Goal: Information Seeking & Learning: Learn about a topic

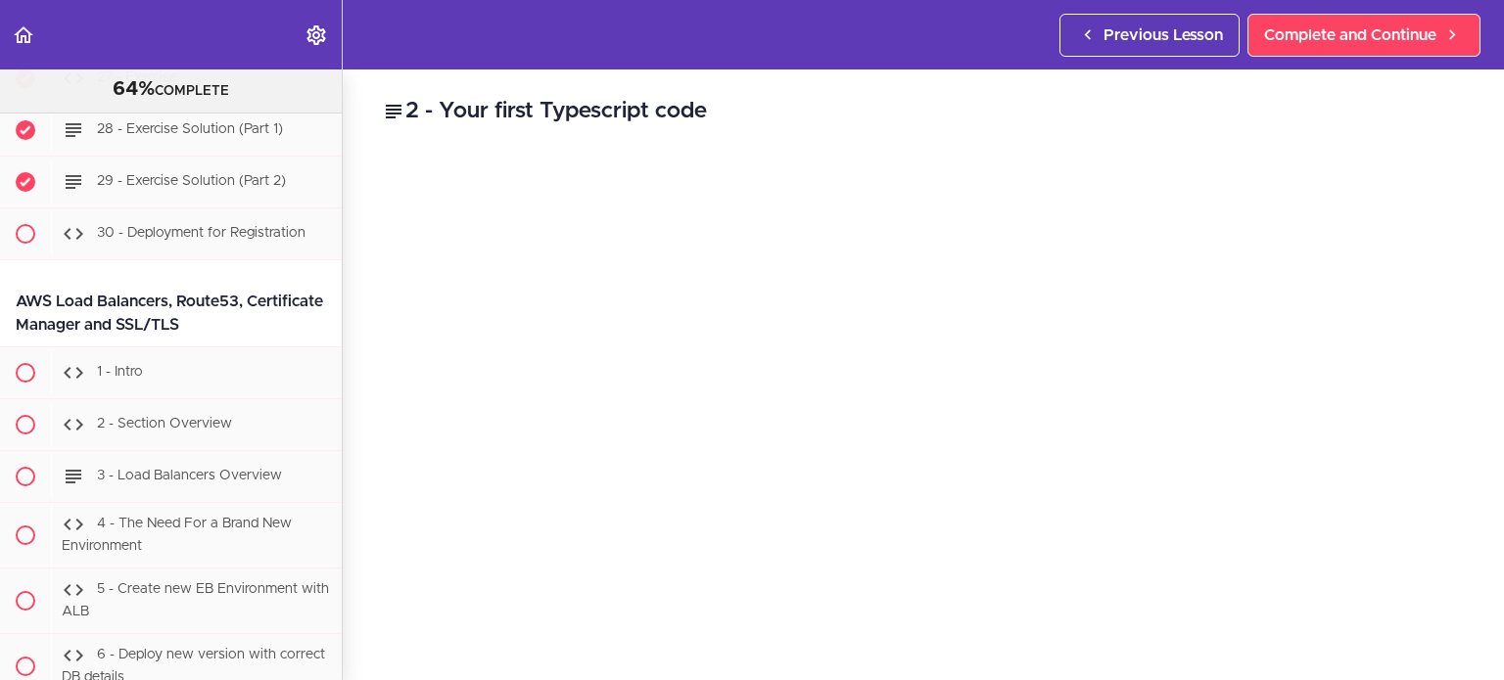
scroll to position [31949, 0]
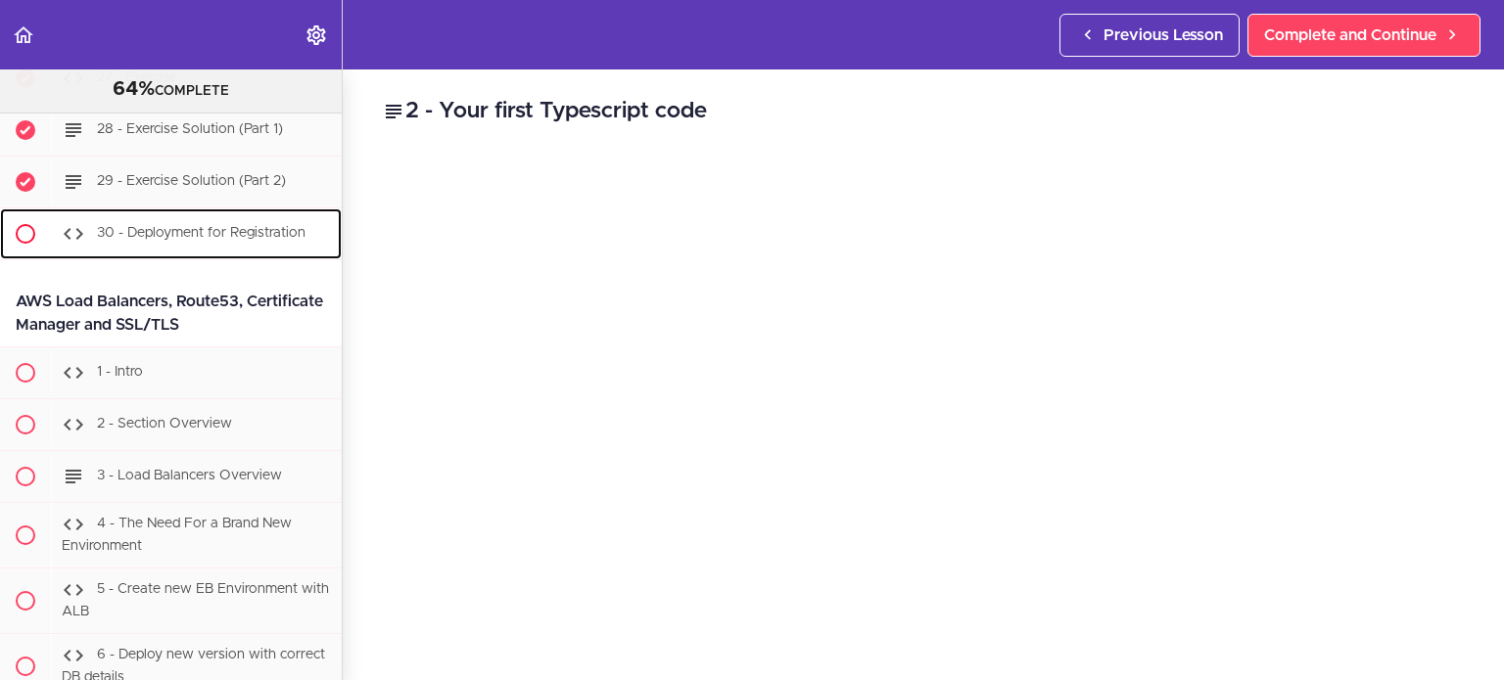
click at [200, 227] on span "30 - Deployment for Registration" at bounding box center [201, 234] width 209 height 14
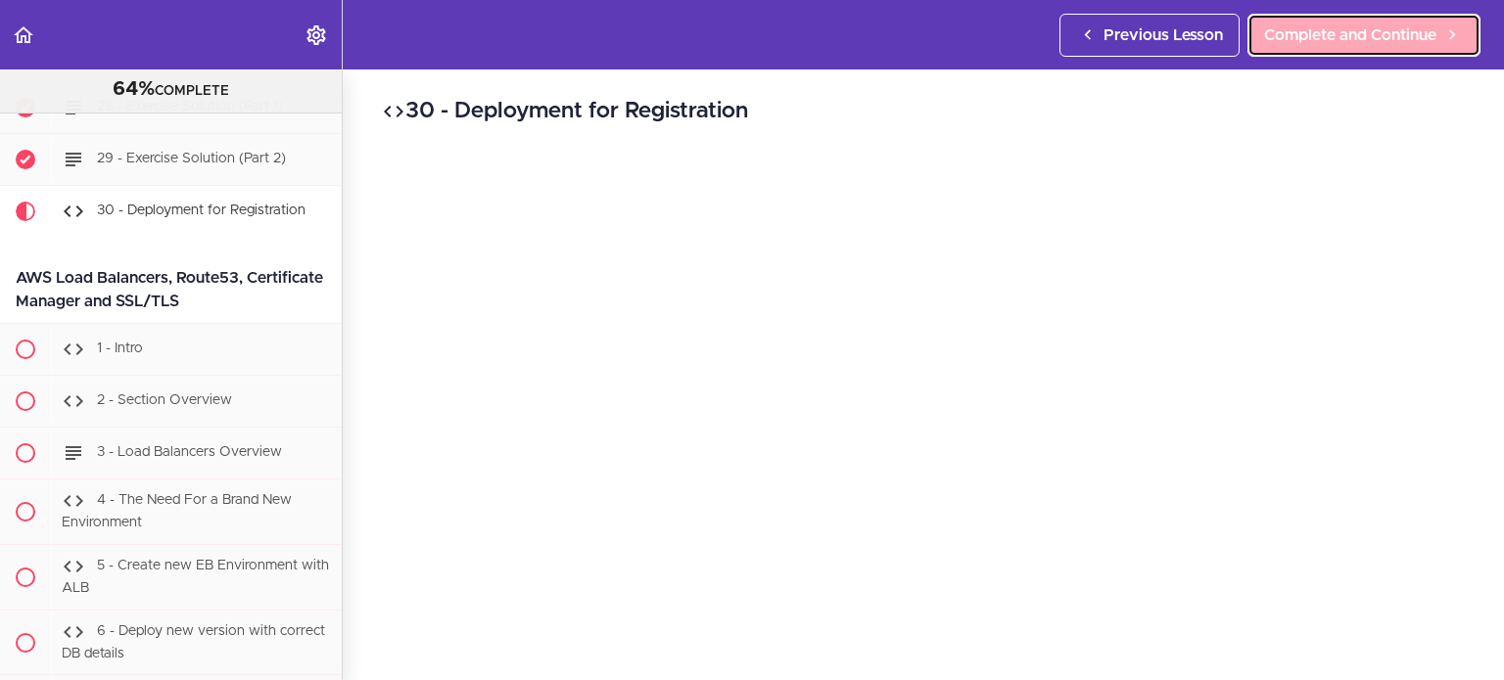
click at [1374, 24] on span "Complete and Continue" at bounding box center [1350, 34] width 172 height 23
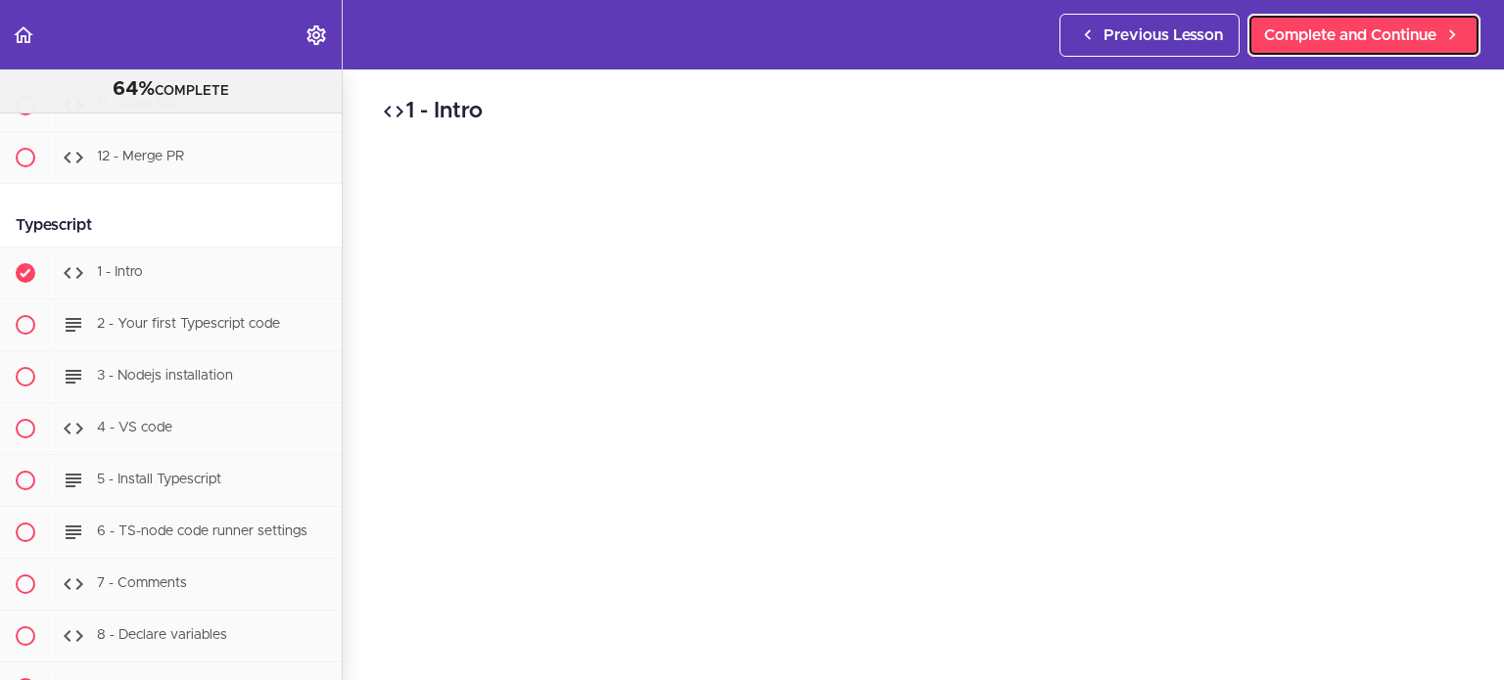
scroll to position [33894, 0]
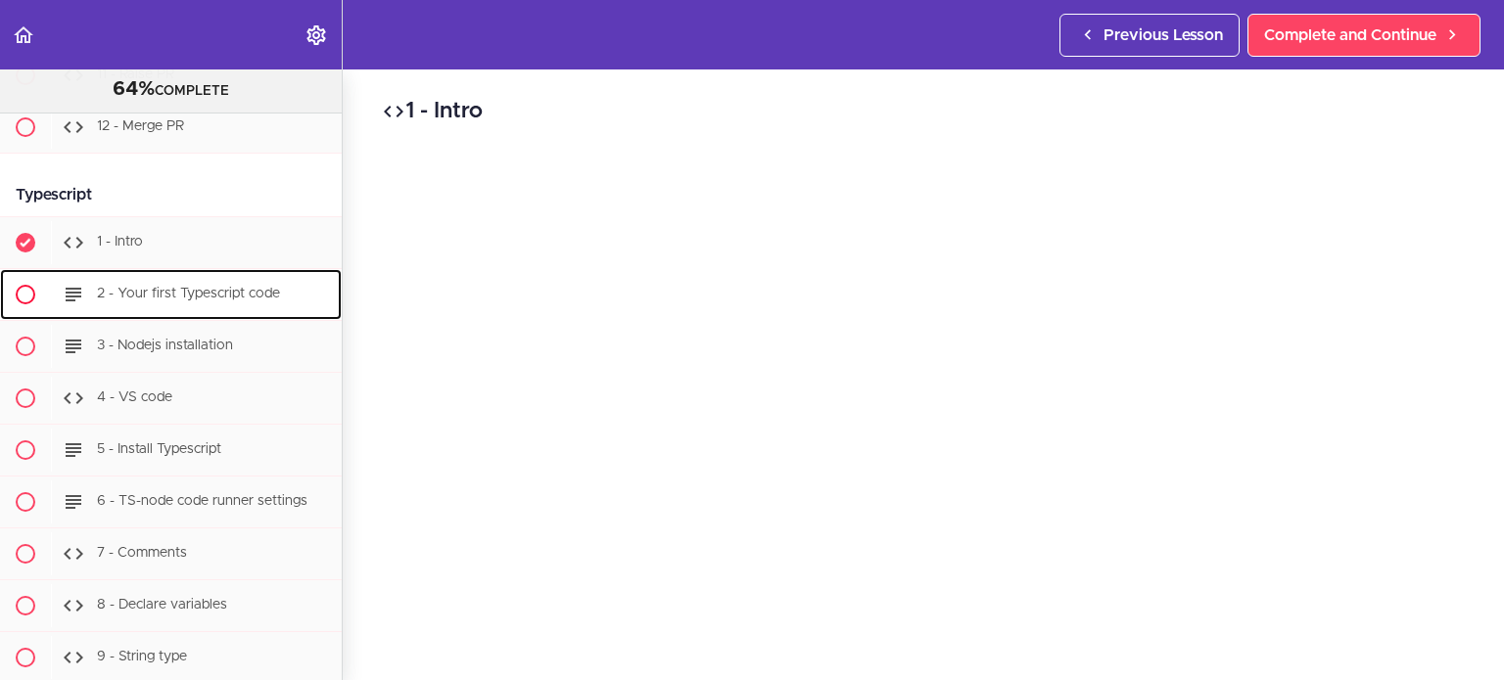
click at [277, 288] on span "2 - Your first Typescript code" at bounding box center [188, 295] width 183 height 14
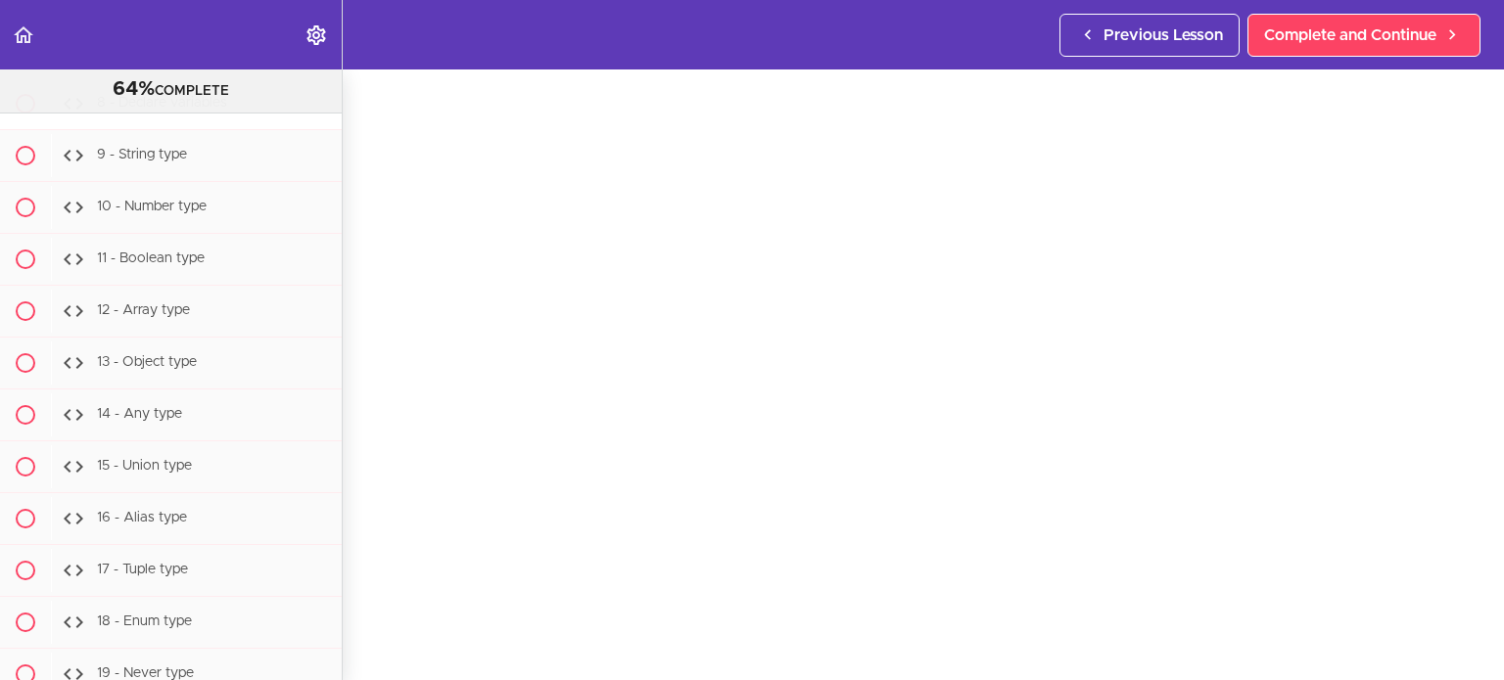
scroll to position [34395, 0]
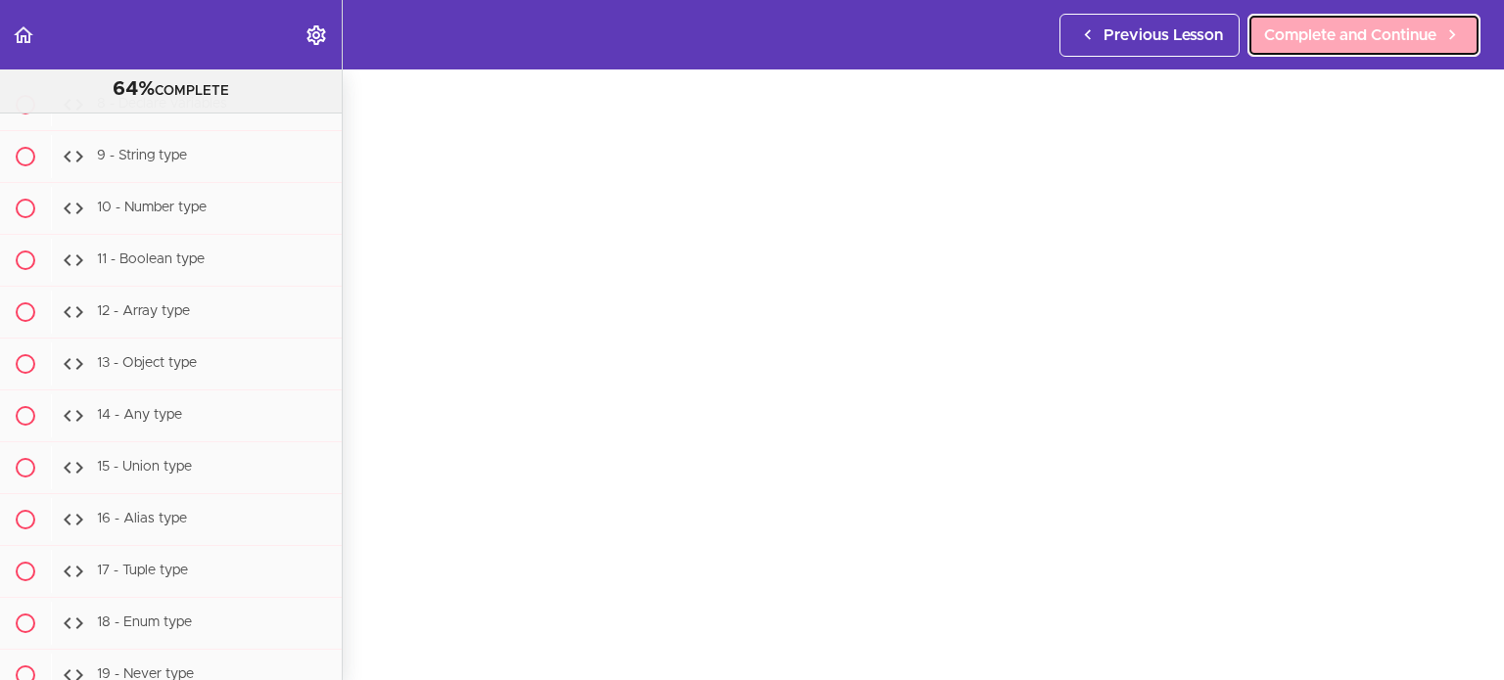
click at [1418, 23] on span "Complete and Continue" at bounding box center [1350, 34] width 172 height 23
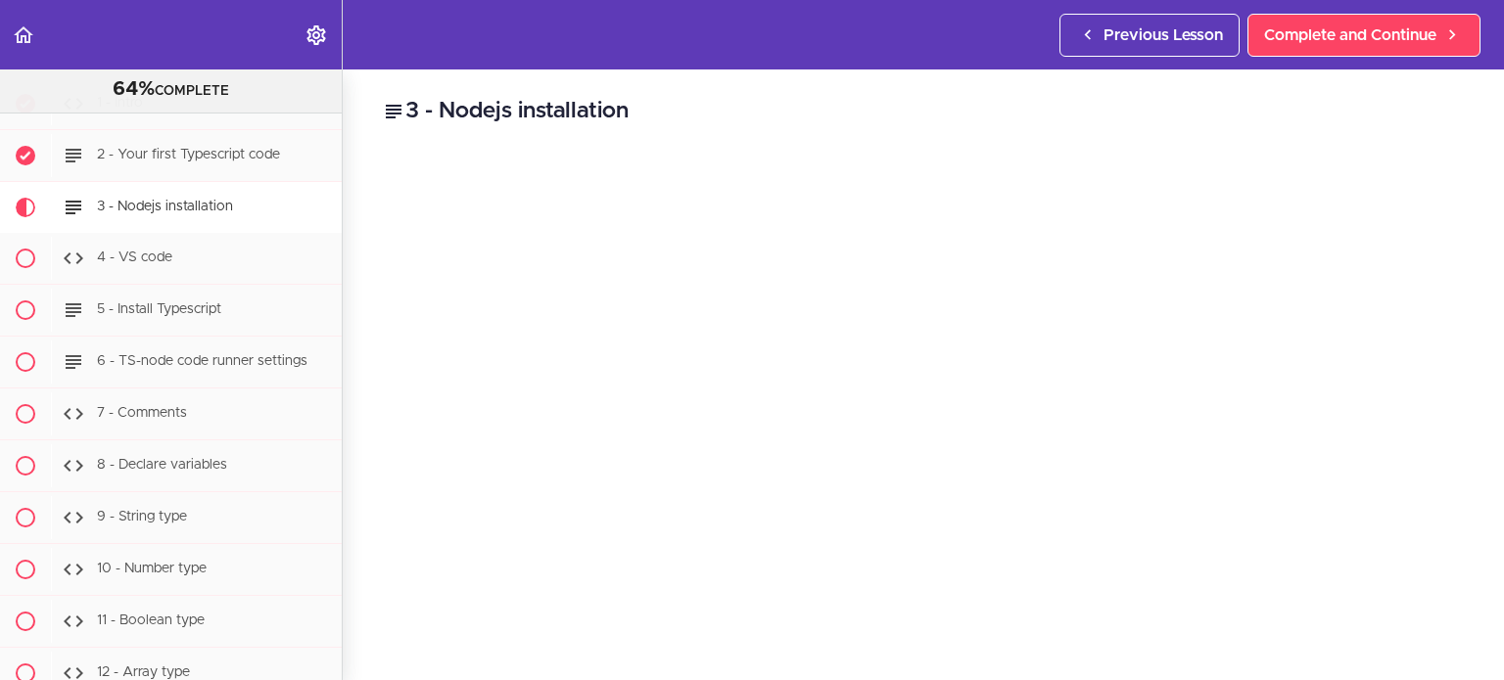
scroll to position [148, 0]
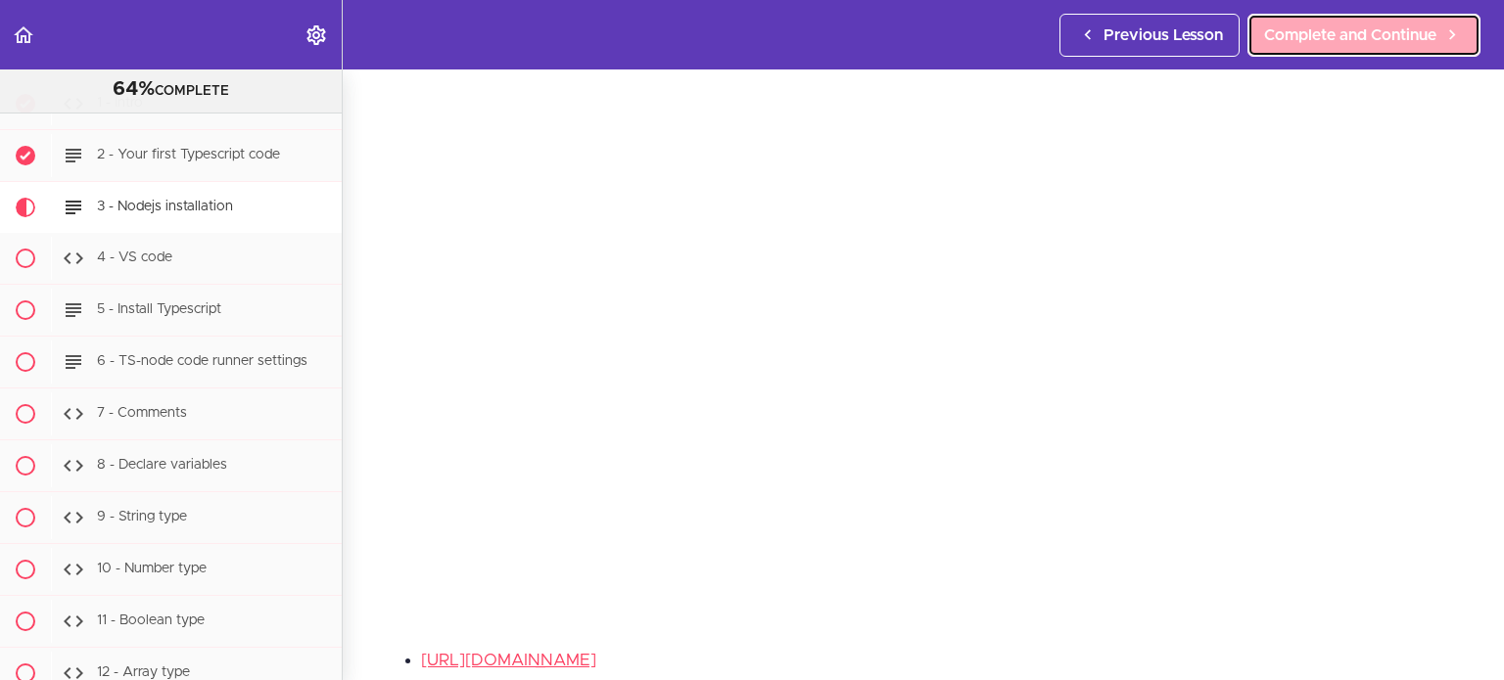
click at [1387, 23] on span "Complete and Continue" at bounding box center [1350, 34] width 172 height 23
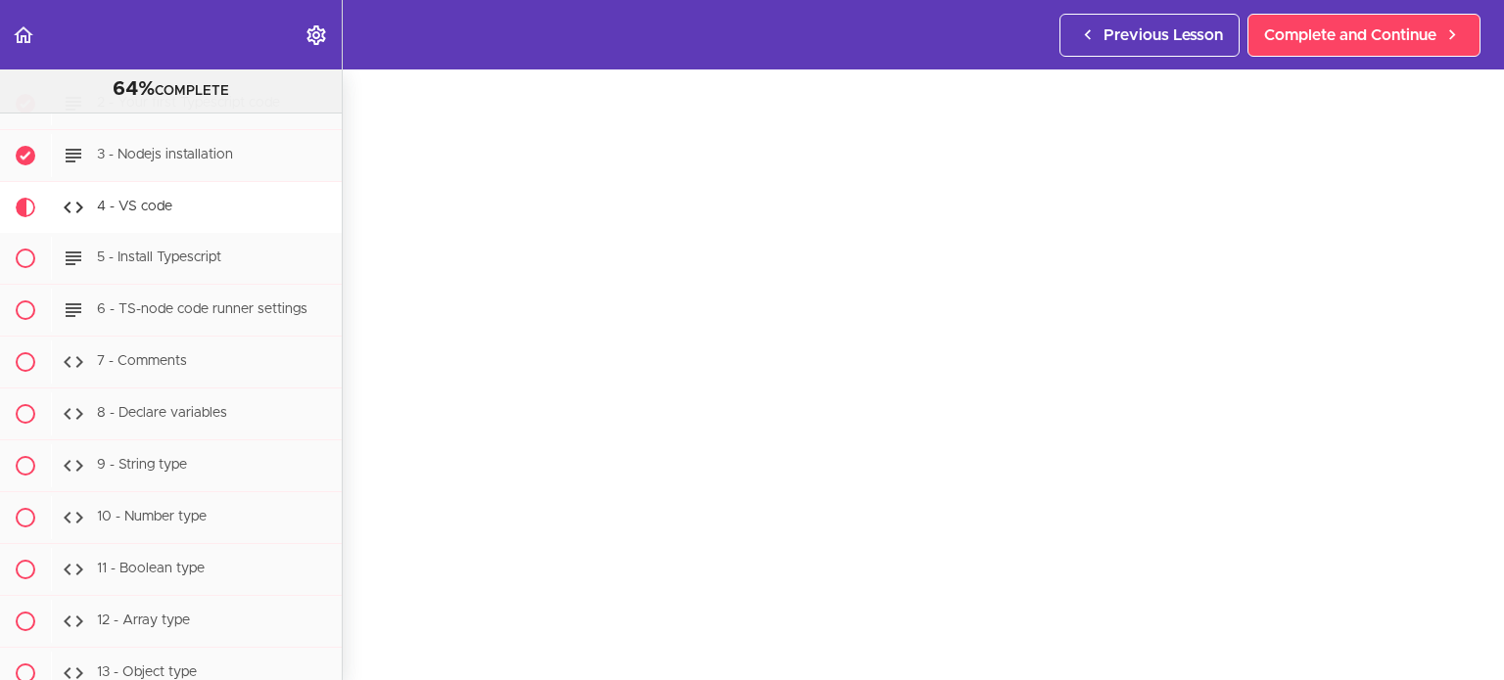
scroll to position [85, 0]
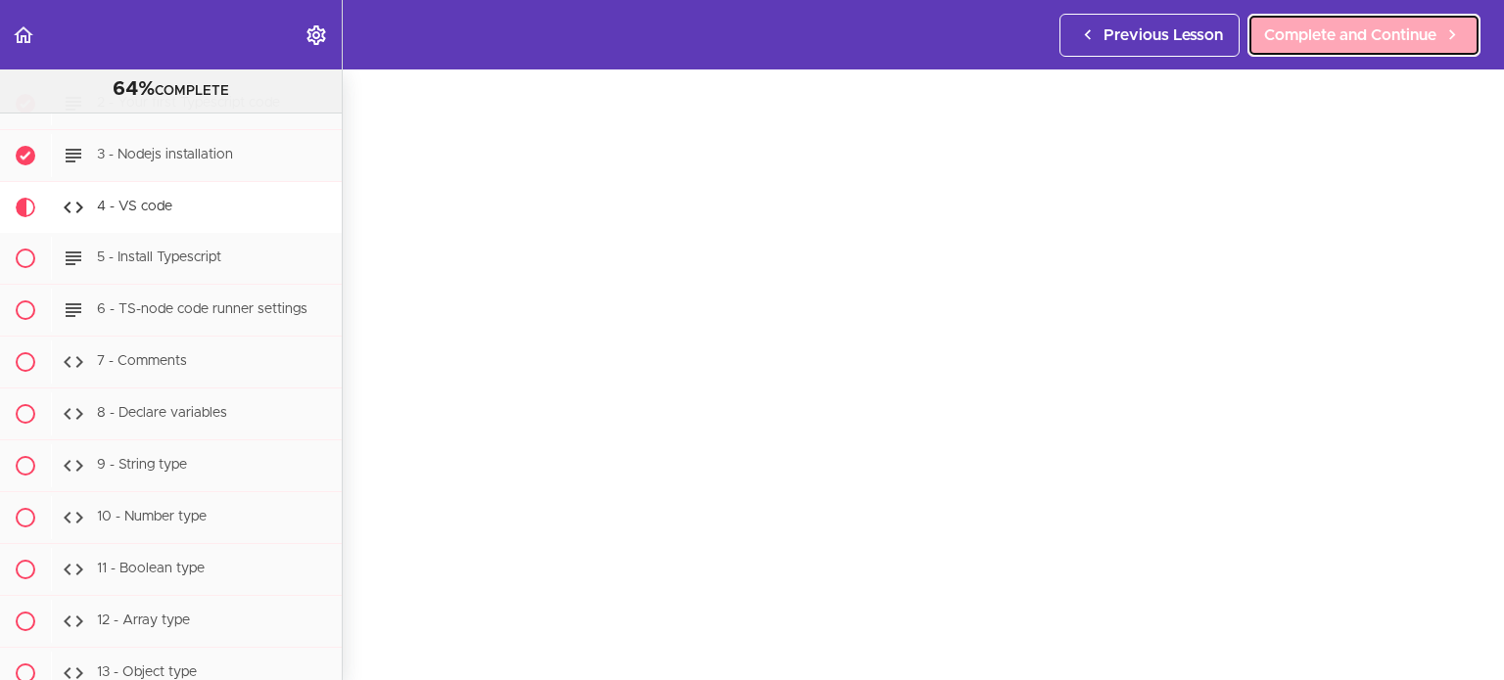
click at [1324, 47] on link "Complete and Continue" at bounding box center [1363, 35] width 233 height 43
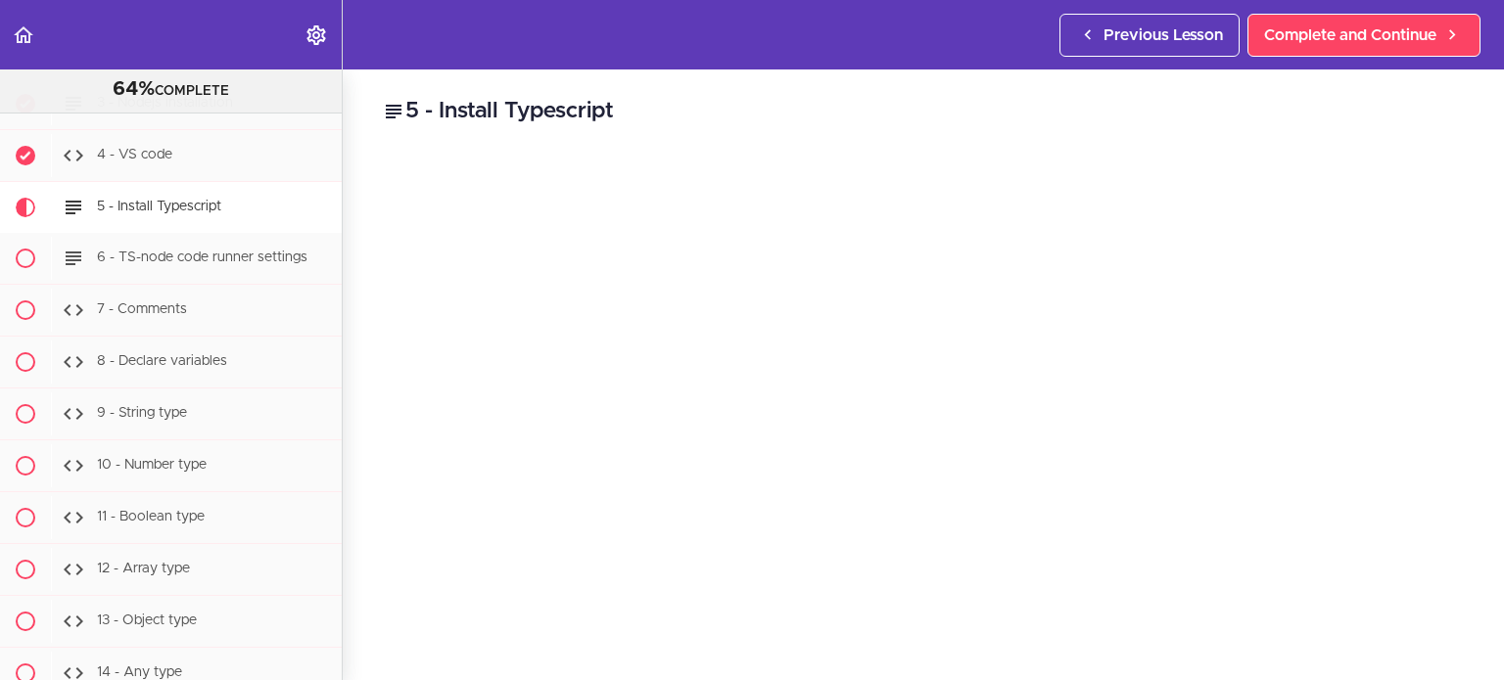
scroll to position [114, 0]
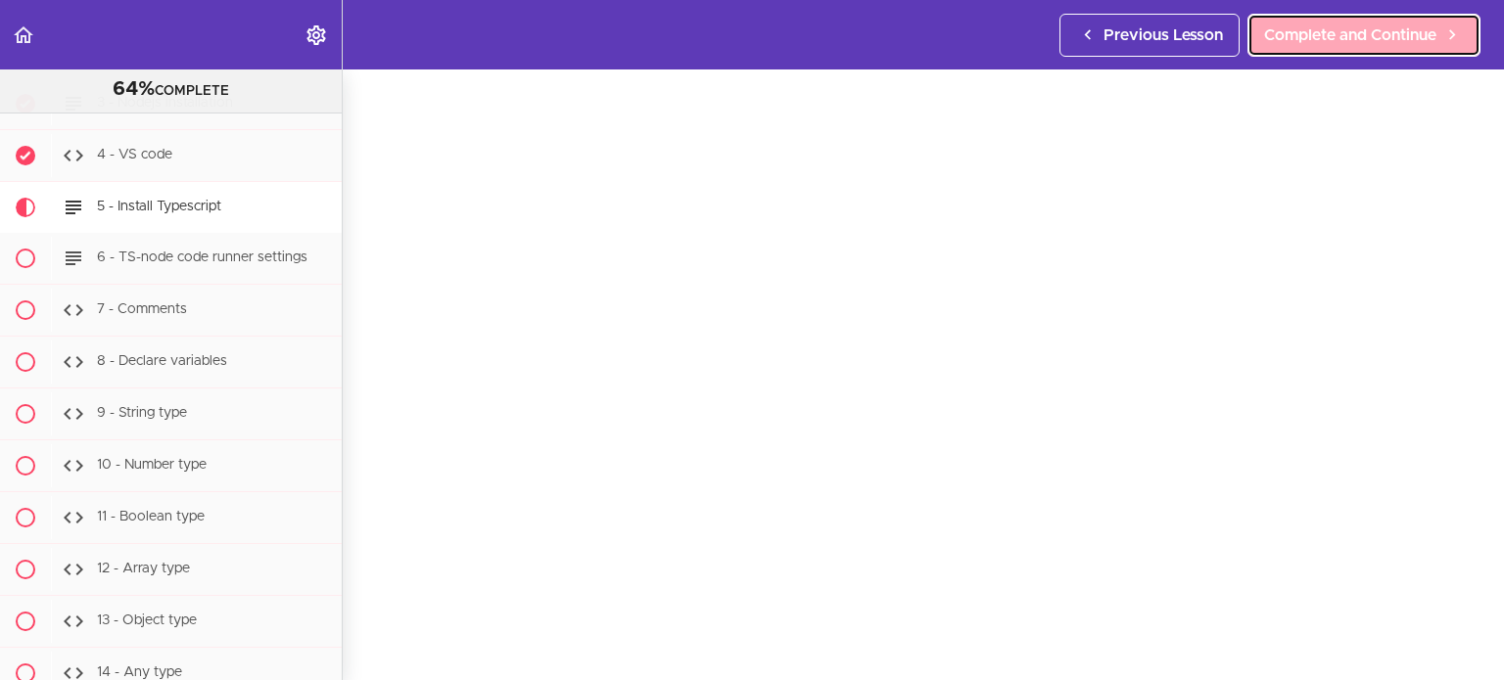
click at [1329, 50] on link "Complete and Continue" at bounding box center [1363, 35] width 233 height 43
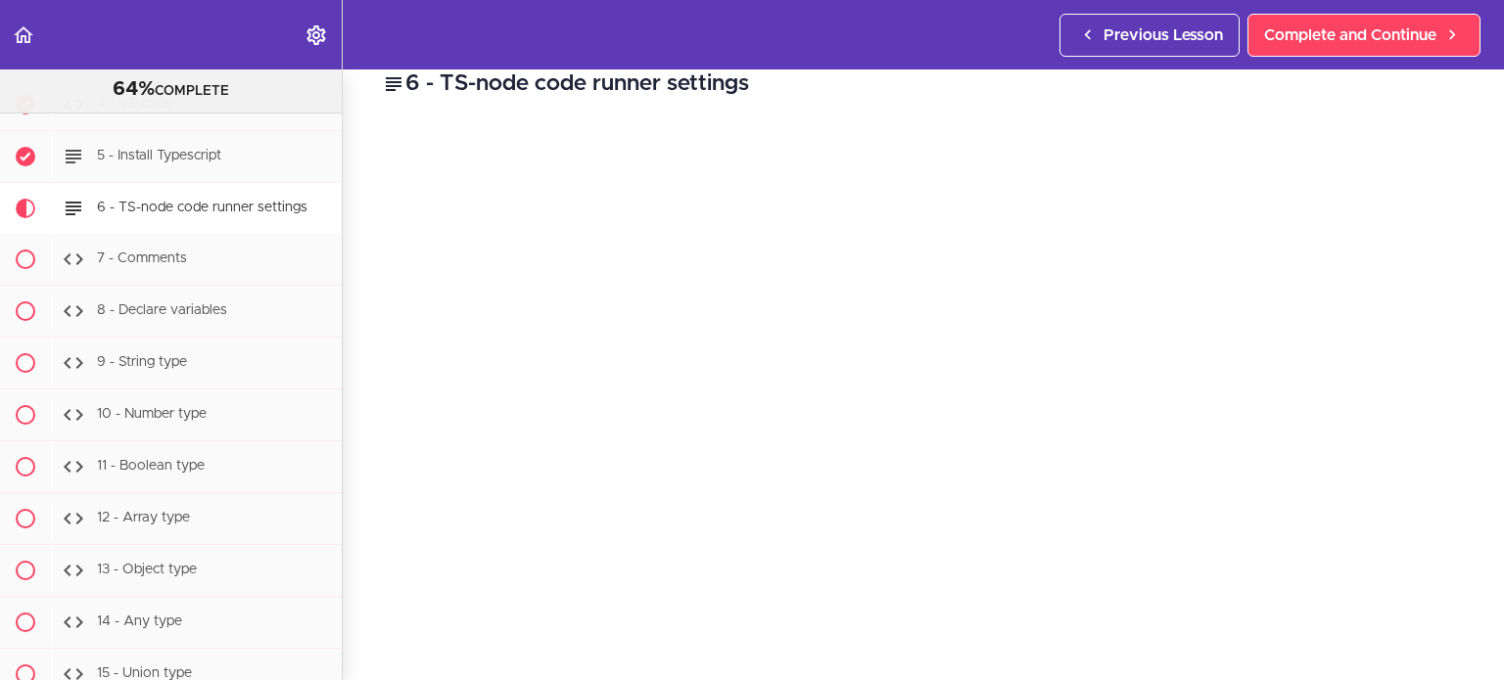
scroll to position [20, 0]
